Goal: Find specific page/section

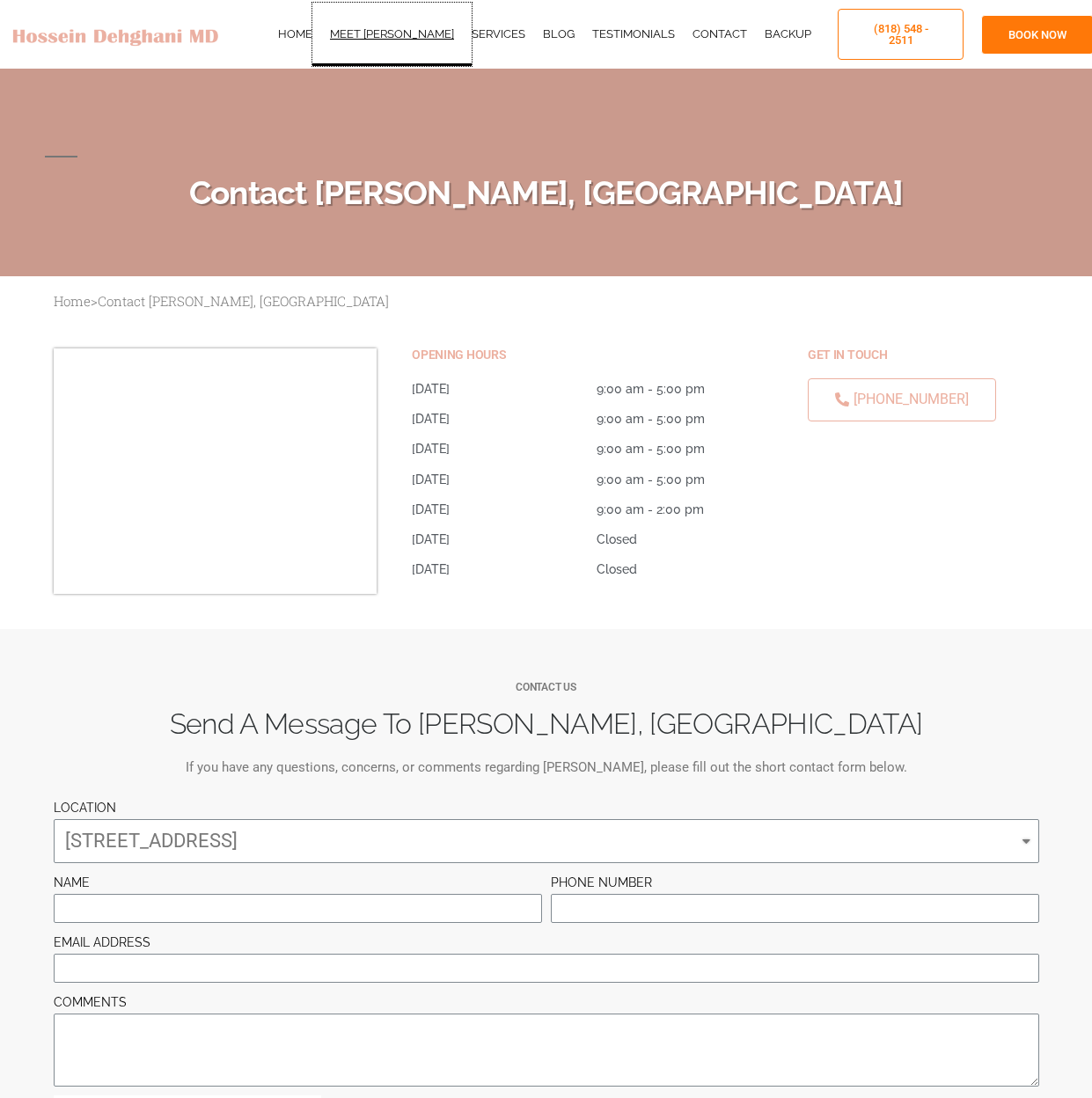
click at [370, 38] on link "Meet [PERSON_NAME]" at bounding box center [392, 34] width 159 height 63
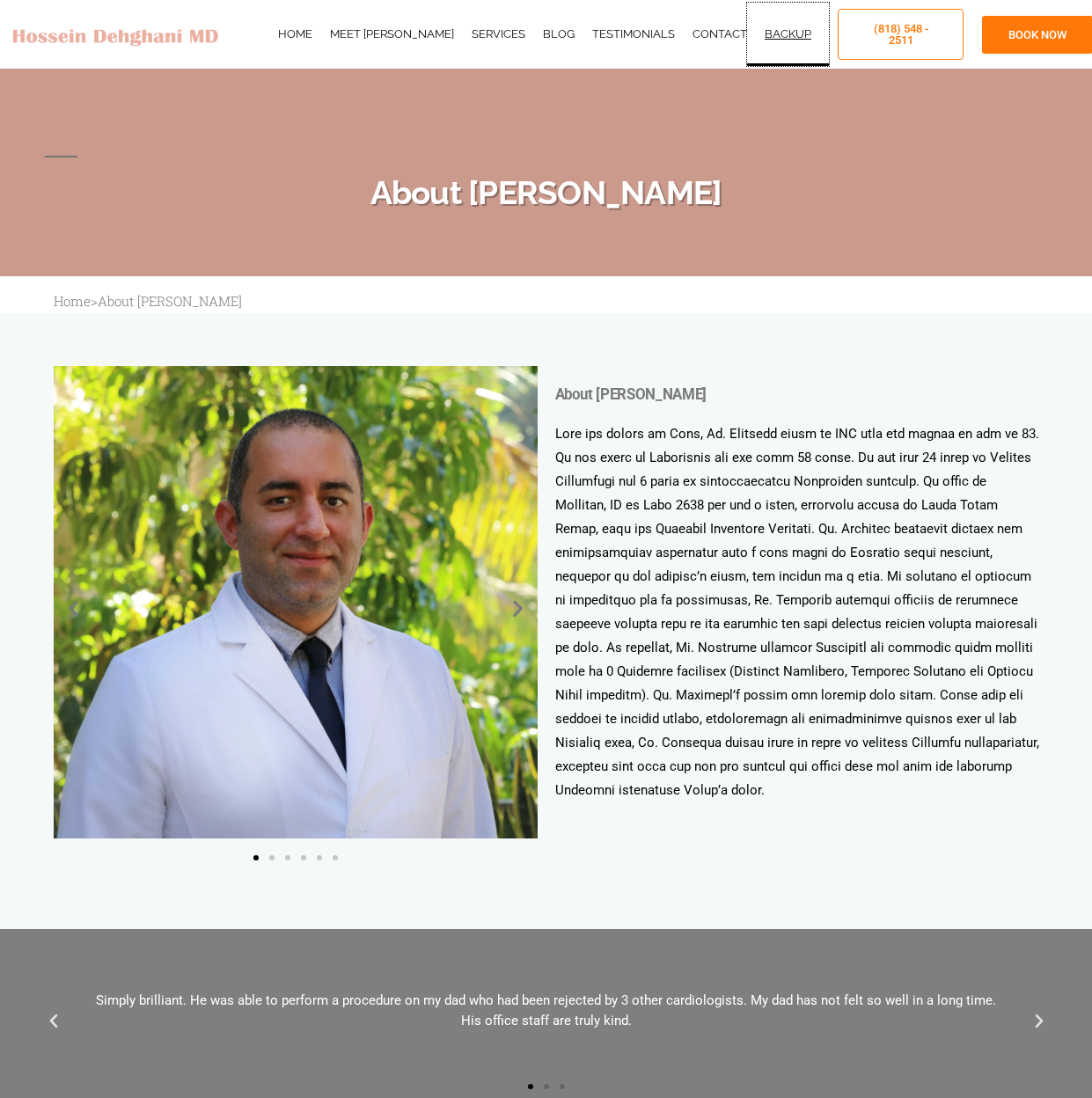
click at [754, 42] on link "Backup" at bounding box center [788, 34] width 82 height 63
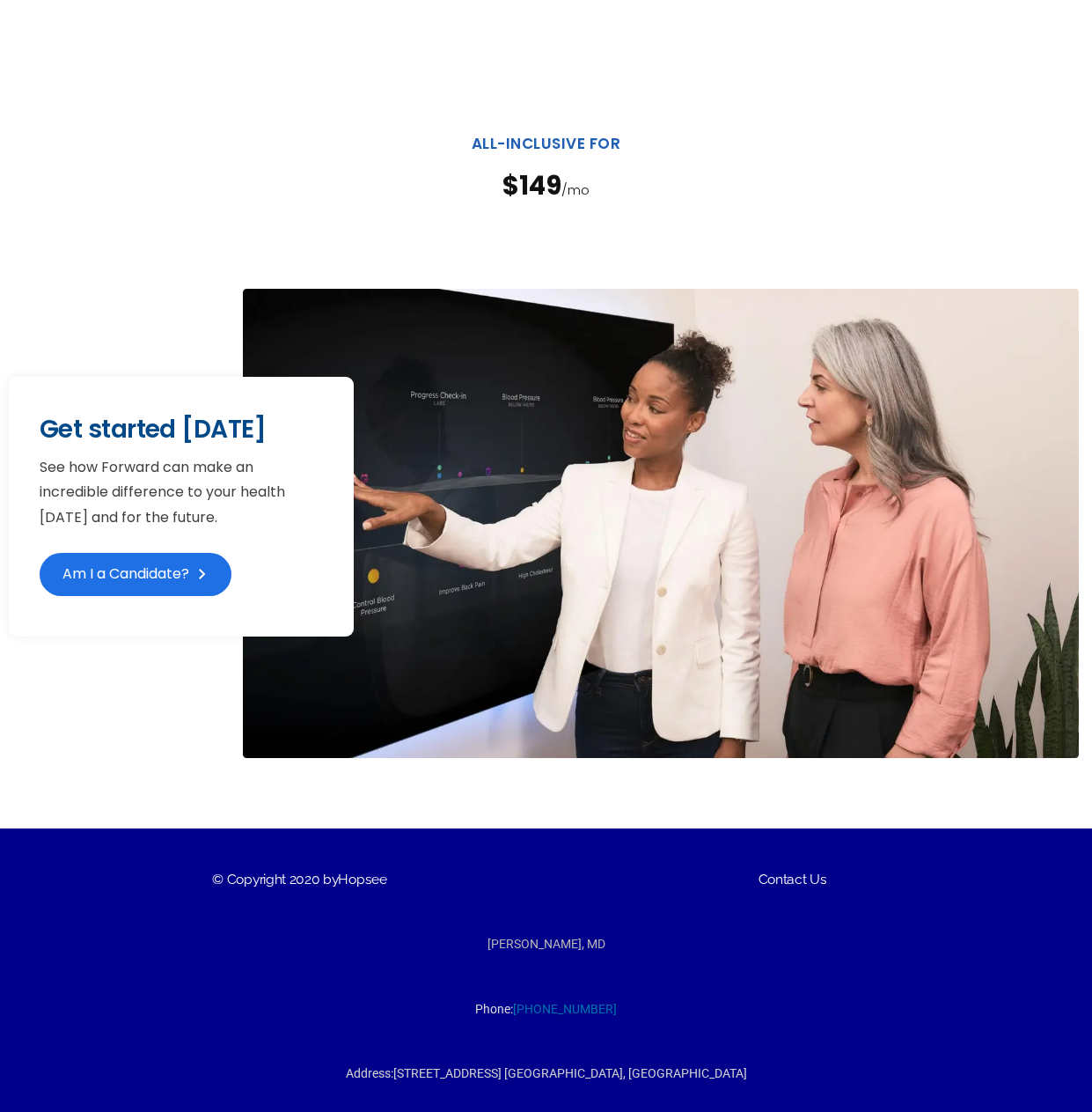
scroll to position [4156, 0]
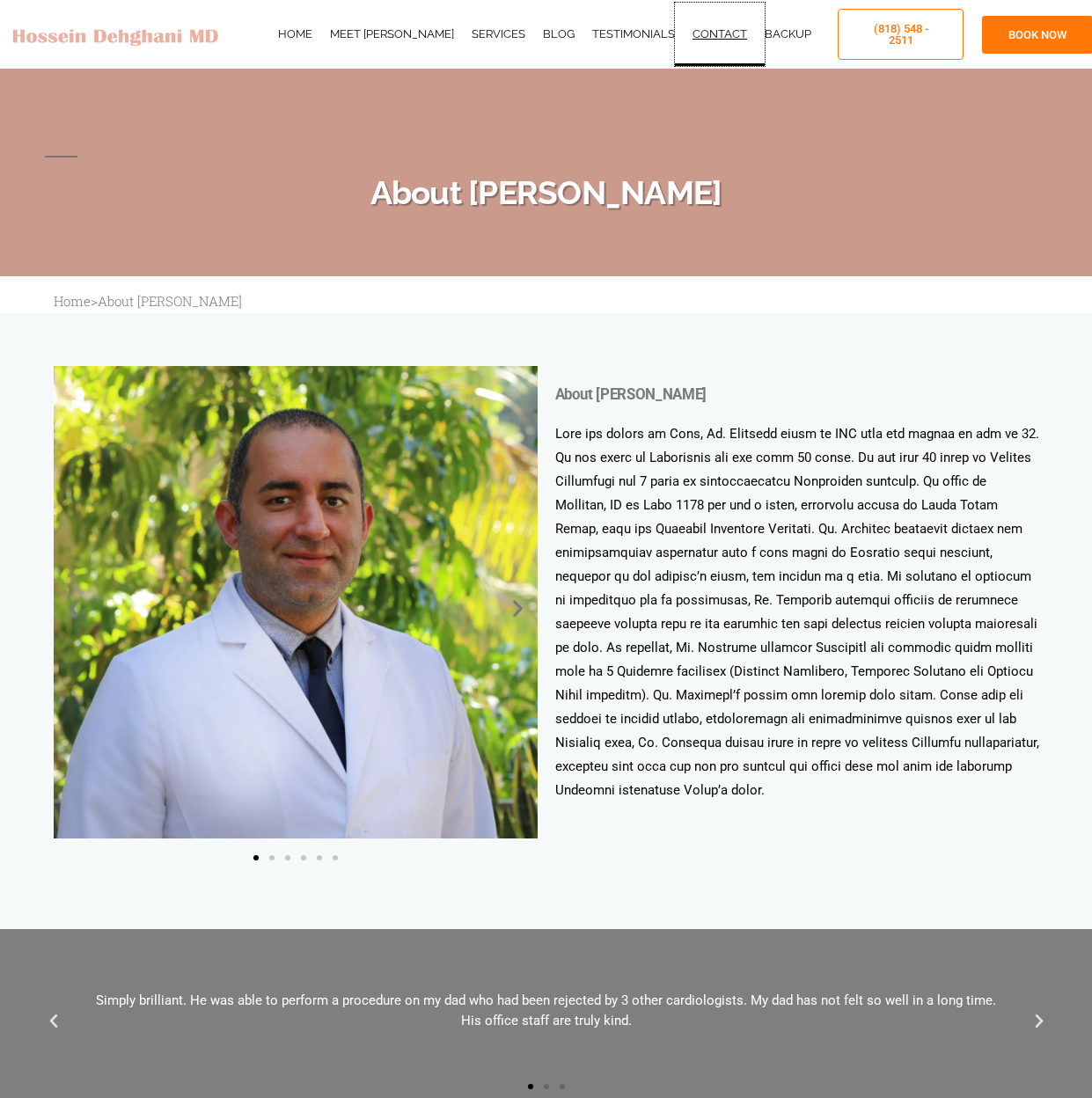
click at [712, 35] on link "Contact" at bounding box center [720, 34] width 89 height 63
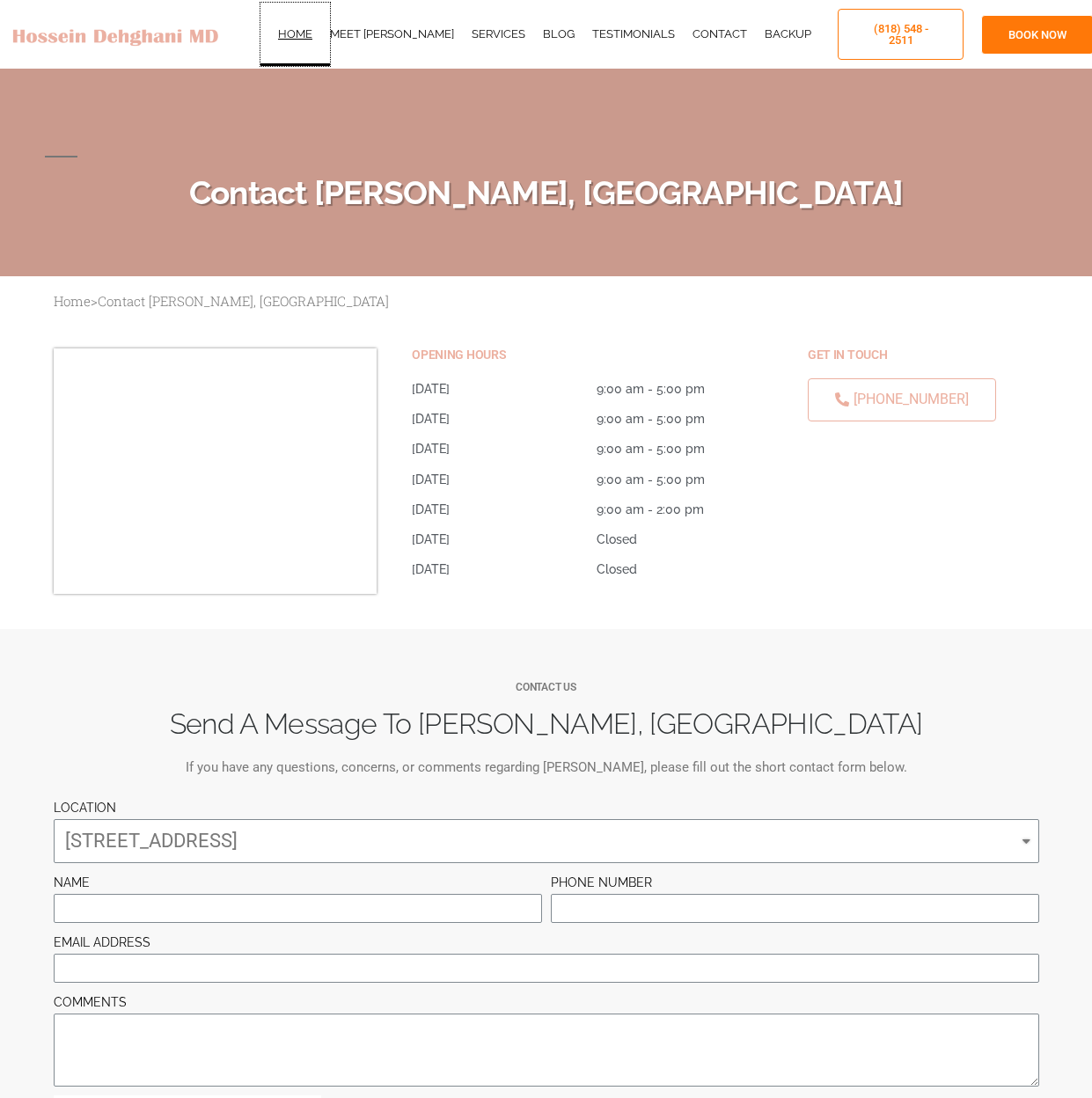
click at [311, 36] on link "Home" at bounding box center [295, 34] width 70 height 63
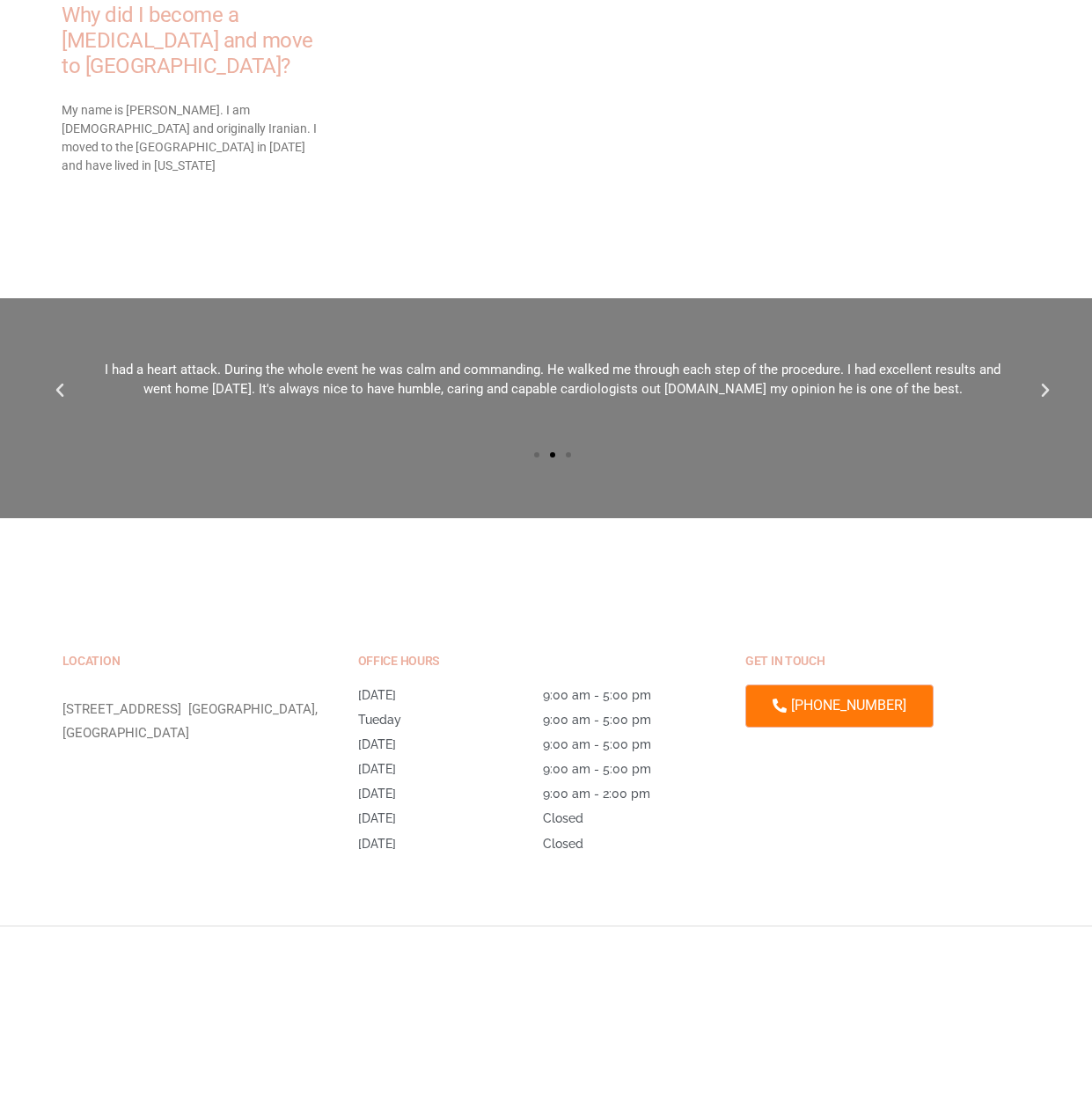
scroll to position [4875, 0]
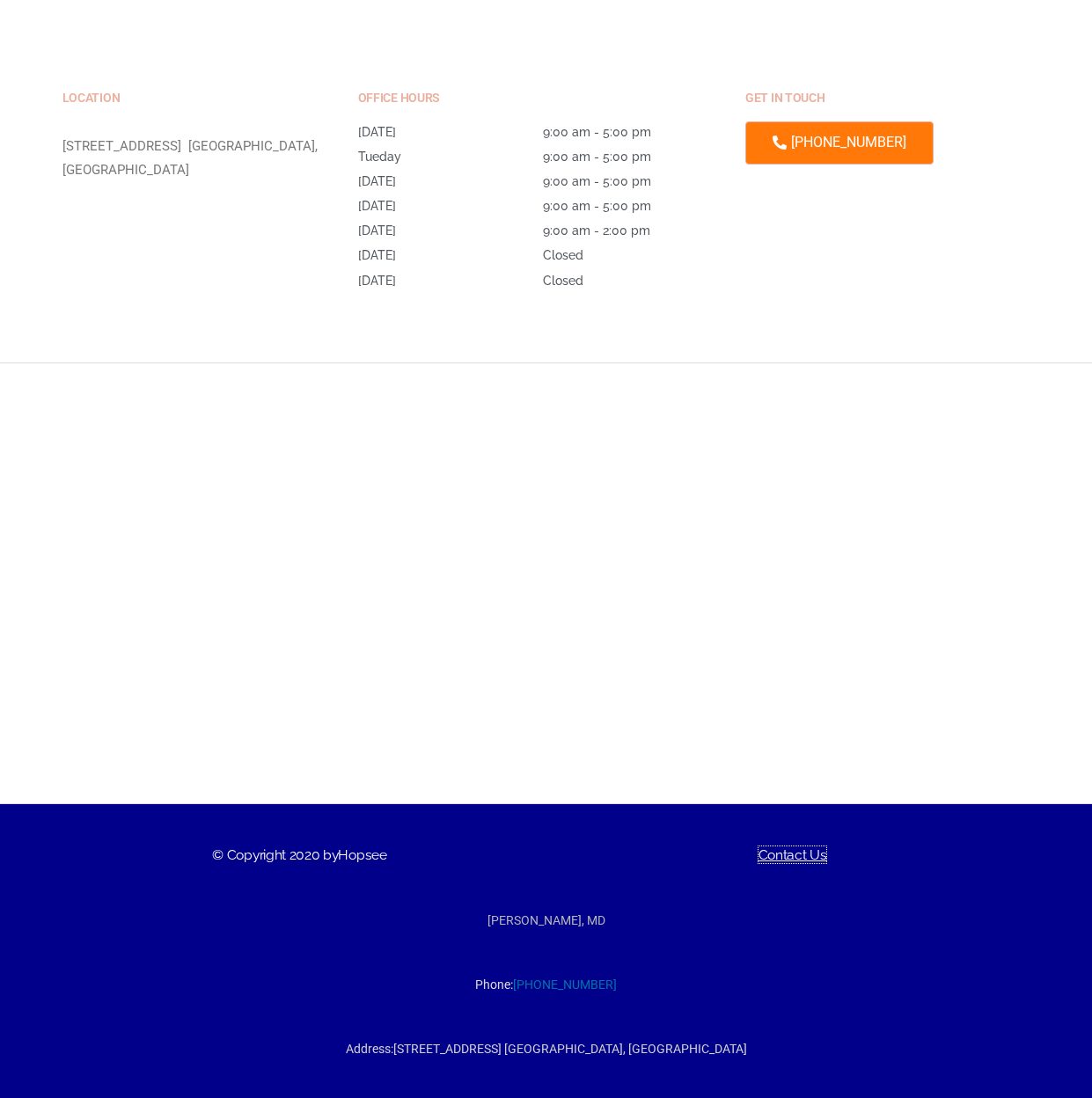
click at [788, 847] on link "Contact Us" at bounding box center [793, 855] width 69 height 17
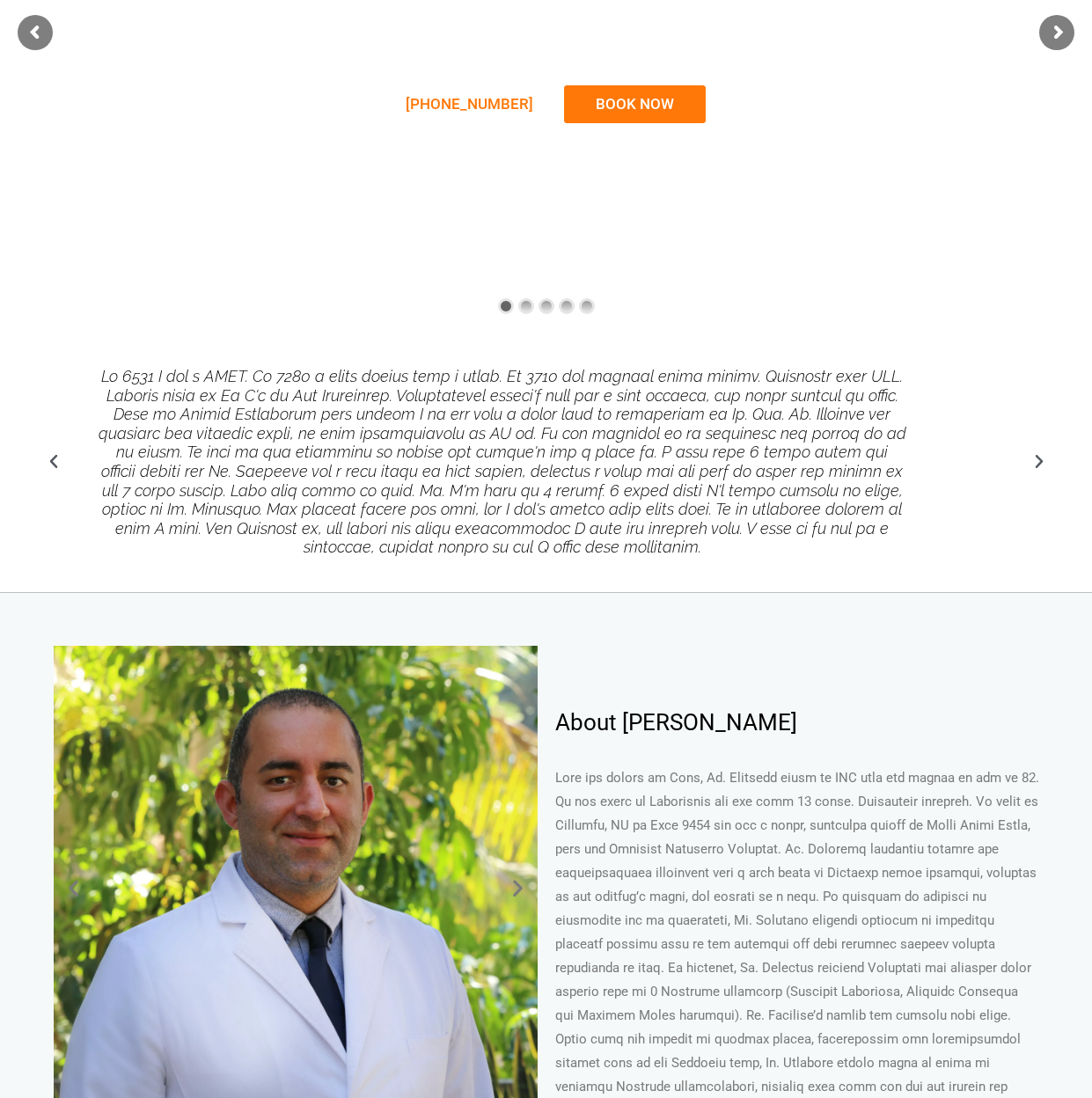
scroll to position [440, 0]
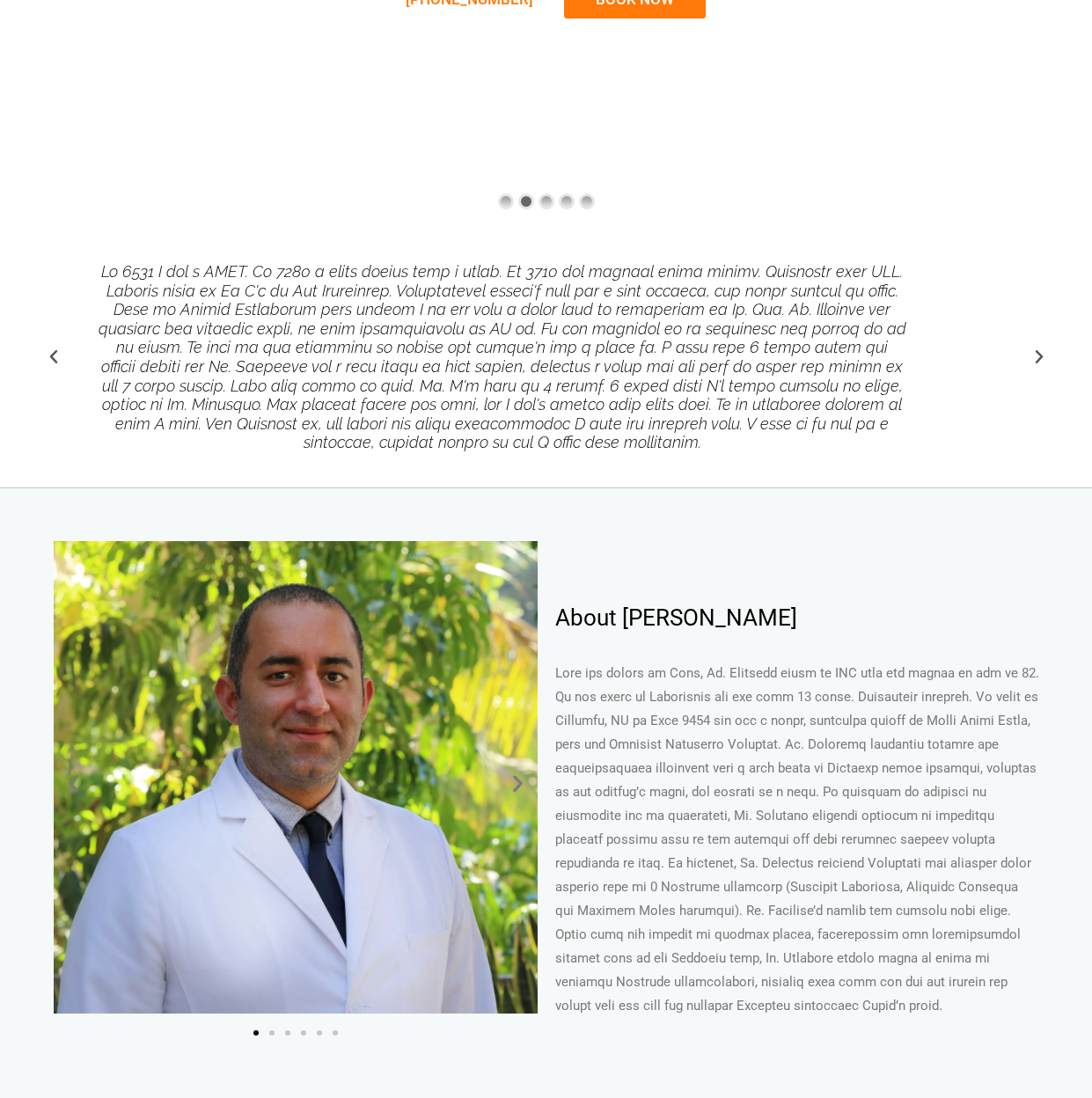
click at [1044, 357] on icon "Next slide" at bounding box center [1039, 357] width 17 height 17
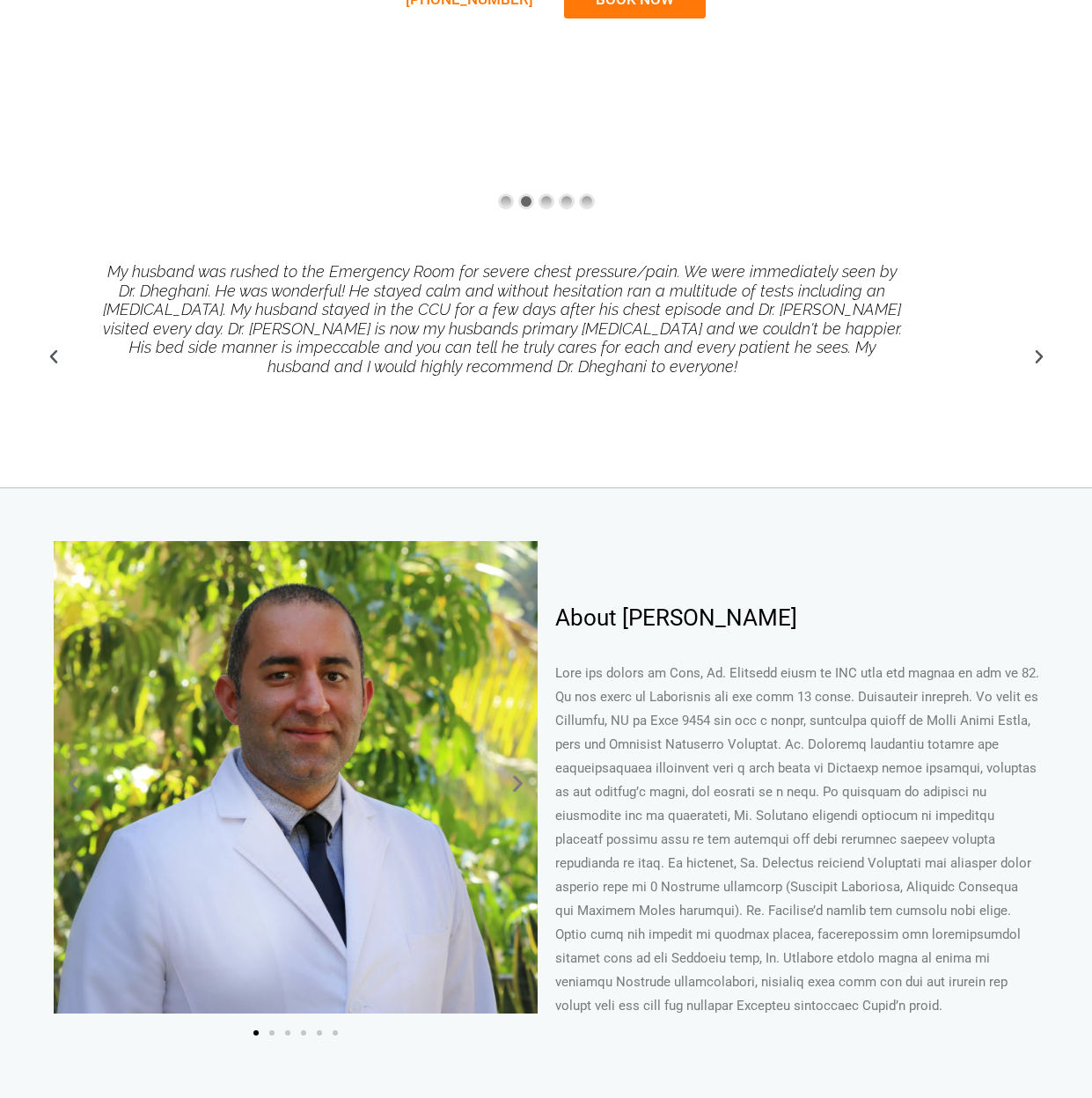
click at [1038, 357] on icon "Next slide" at bounding box center [1039, 357] width 17 height 17
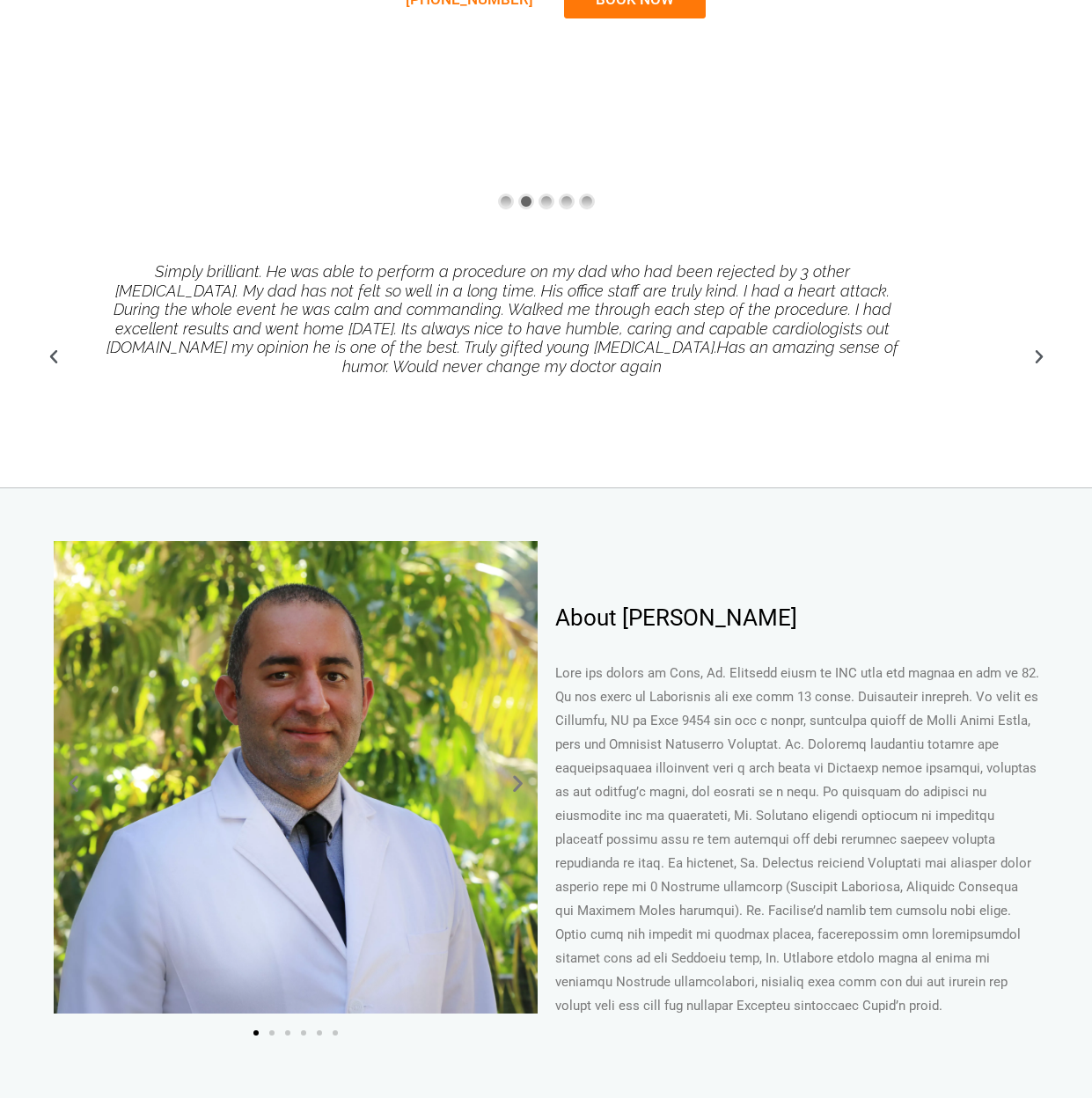
click at [1038, 357] on icon "Next slide" at bounding box center [1039, 357] width 17 height 17
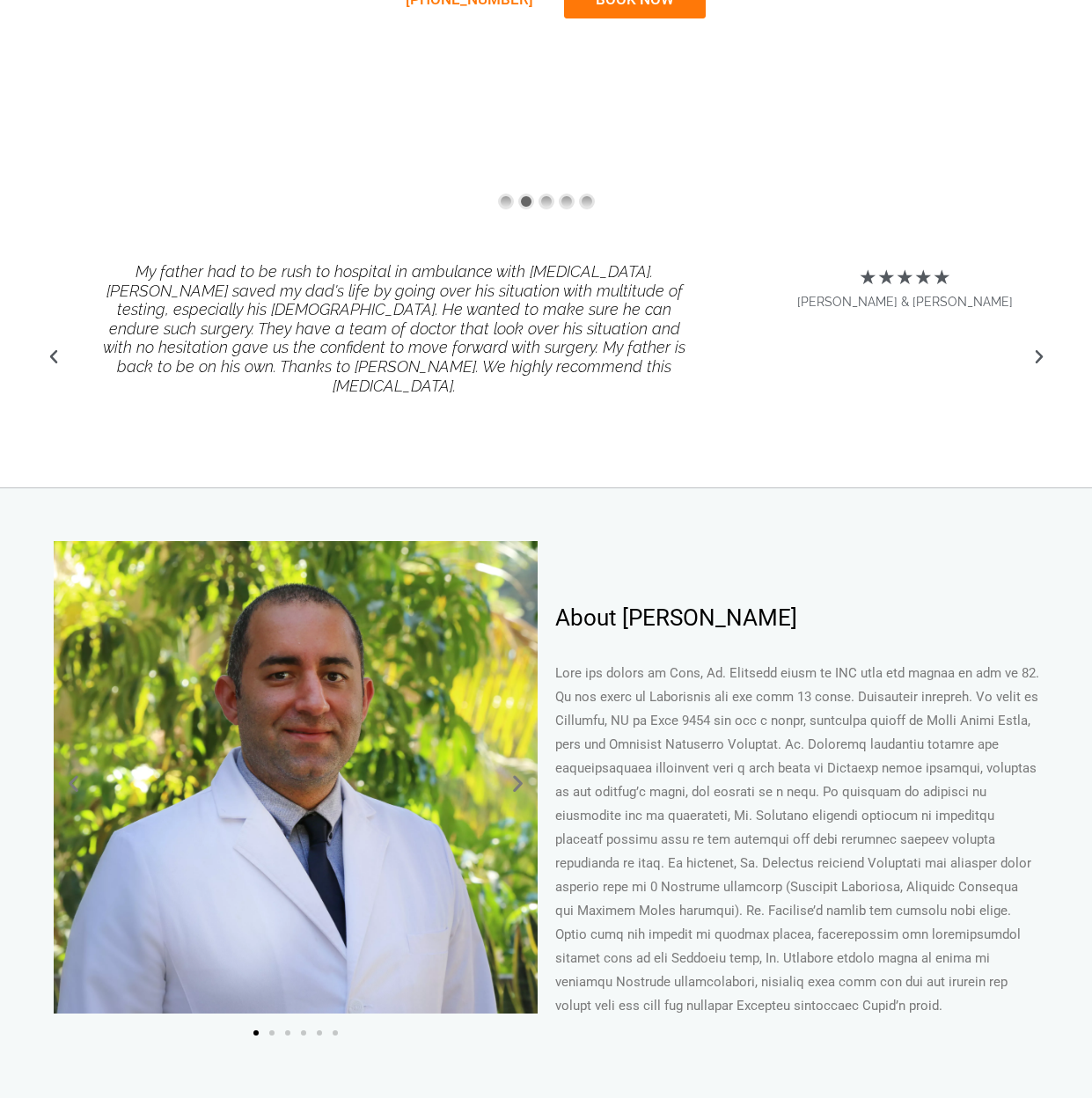
click at [1038, 357] on icon "Next slide" at bounding box center [1039, 357] width 17 height 17
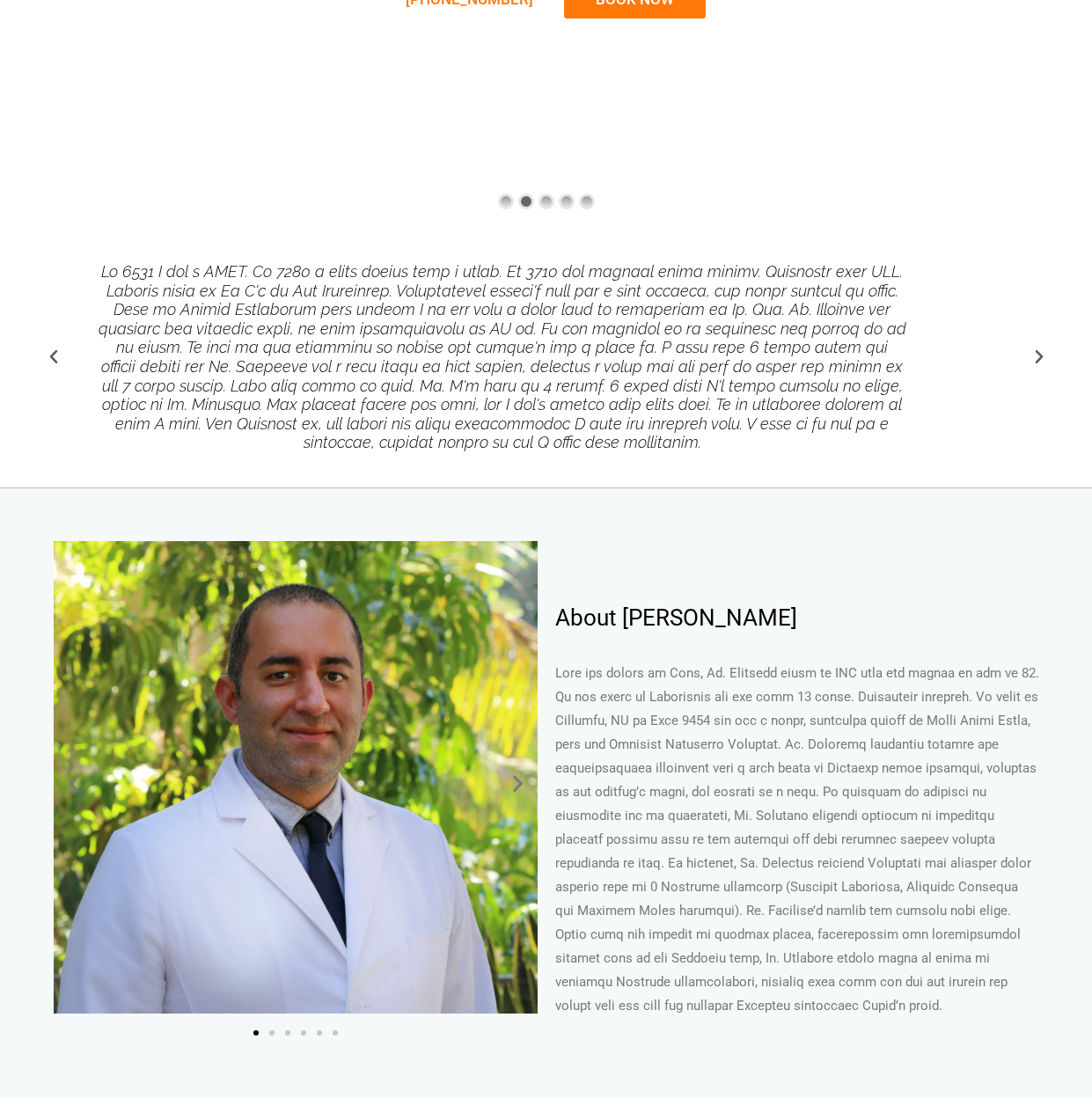
click at [1038, 357] on icon "Next slide" at bounding box center [1039, 357] width 17 height 17
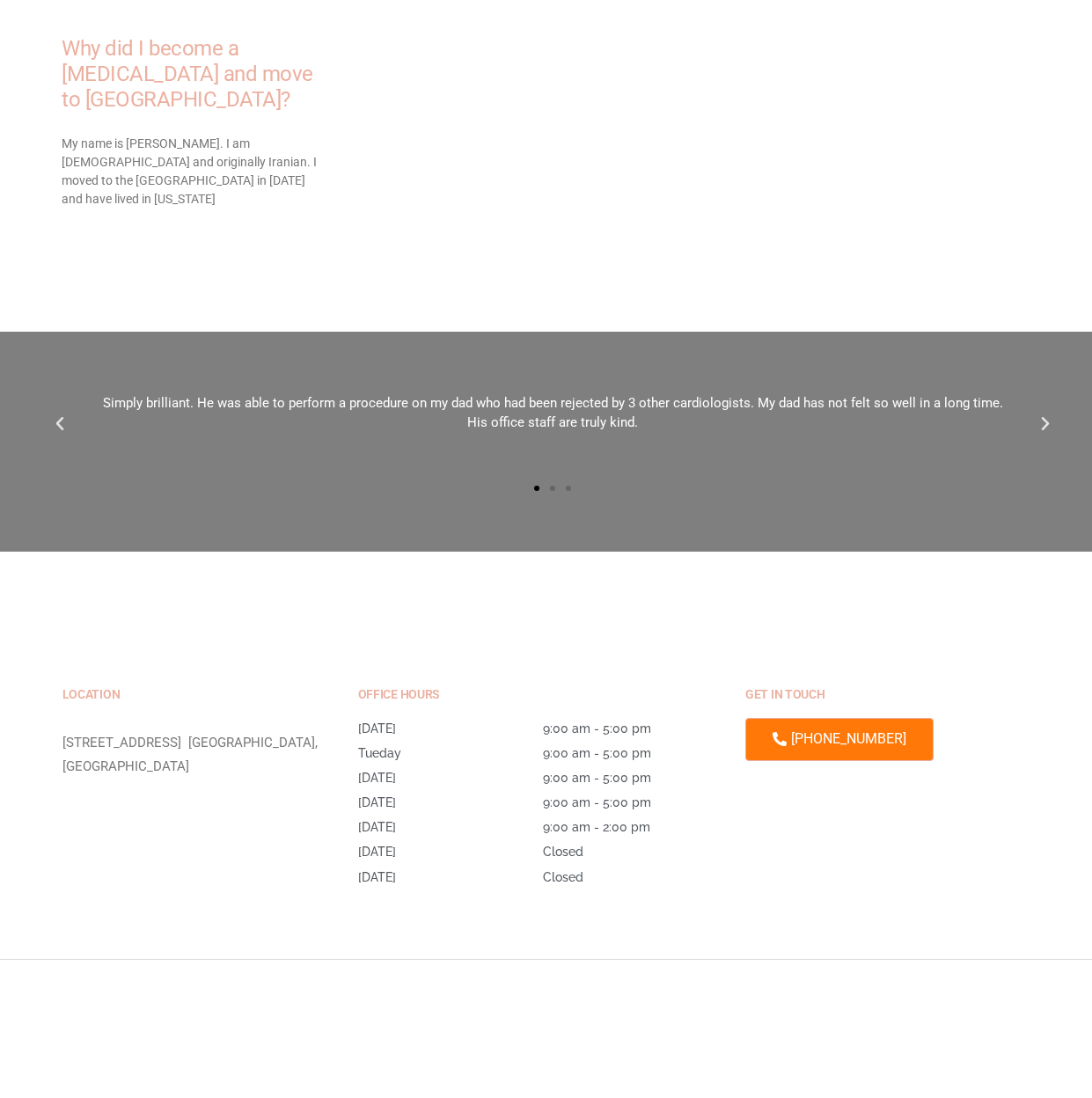
scroll to position [4135, 0]
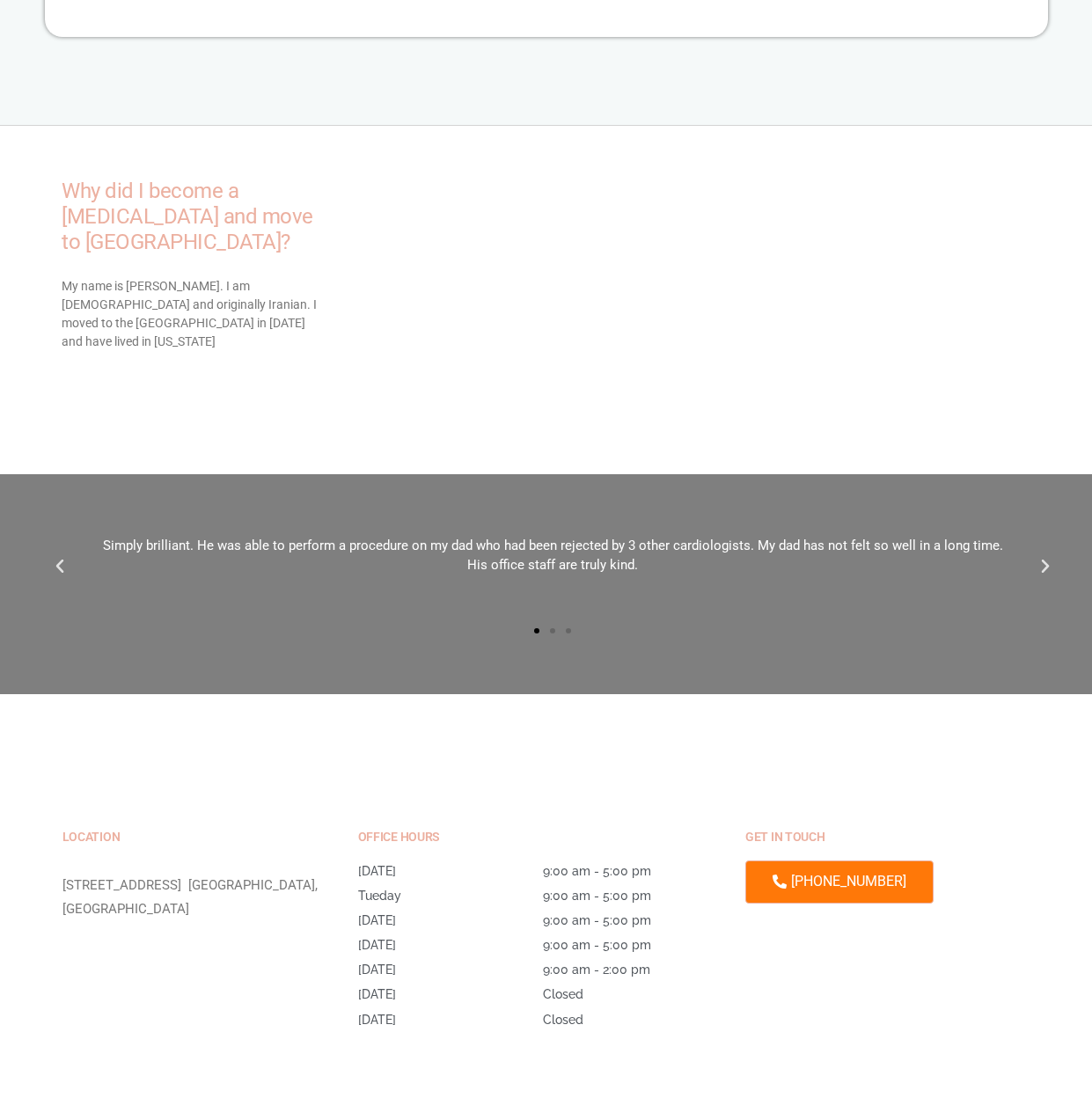
click at [1040, 558] on icon "Next slide" at bounding box center [1045, 566] width 17 height 17
